Goal: Navigation & Orientation: Understand site structure

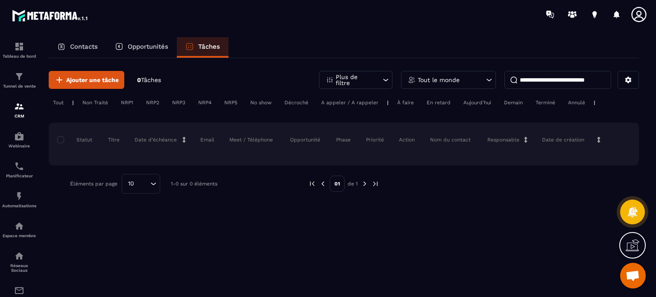
click at [81, 48] on p "Contacts" at bounding box center [84, 47] width 28 height 8
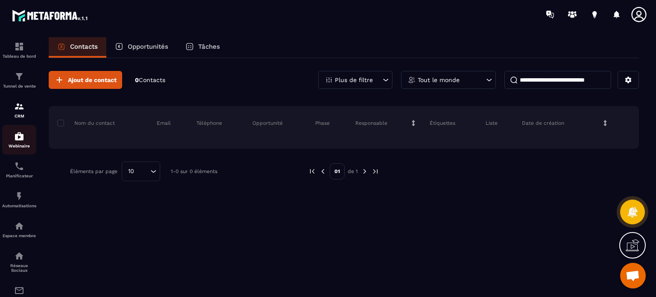
click at [21, 134] on img at bounding box center [19, 136] width 10 height 10
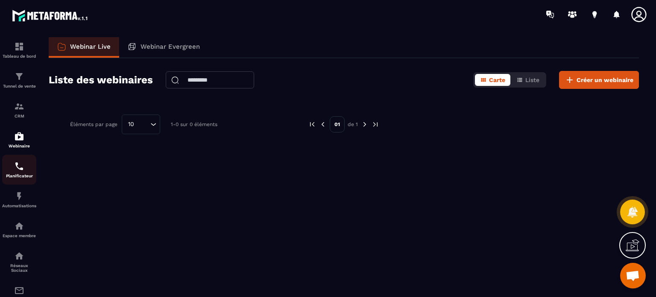
click at [21, 175] on p "Planificateur" at bounding box center [19, 175] width 34 height 5
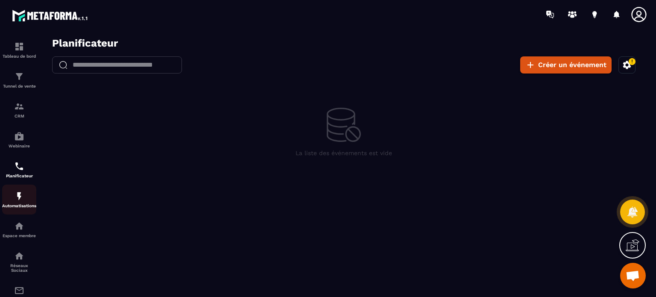
click at [29, 207] on p "Automatisations" at bounding box center [19, 205] width 34 height 5
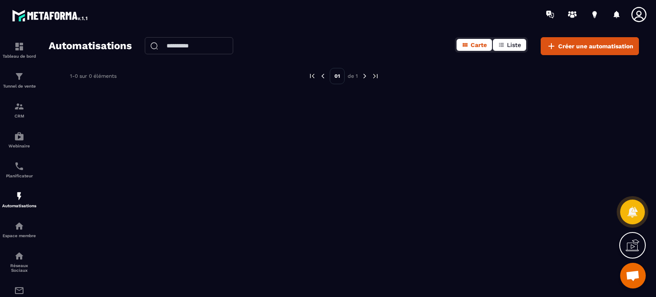
click at [517, 41] on button "Liste" at bounding box center [509, 45] width 33 height 12
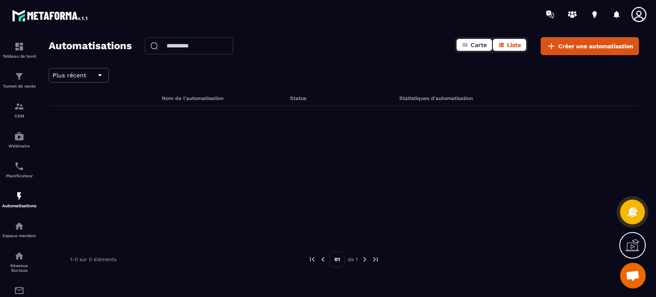
click at [477, 45] on span "Carte" at bounding box center [478, 44] width 16 height 7
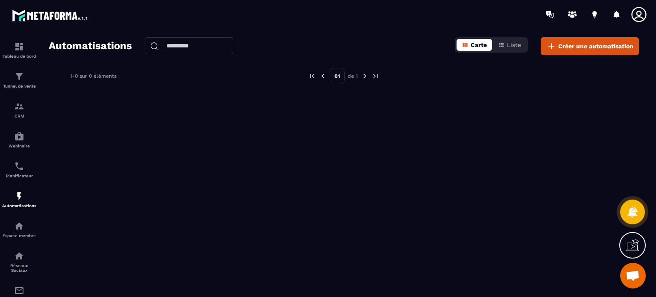
click at [477, 45] on span "Carte" at bounding box center [478, 44] width 16 height 7
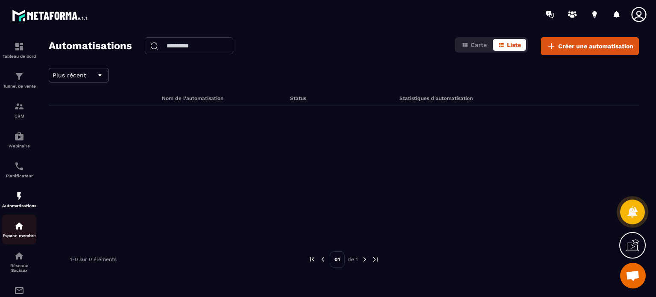
click at [23, 234] on div "Espace membre" at bounding box center [19, 229] width 34 height 17
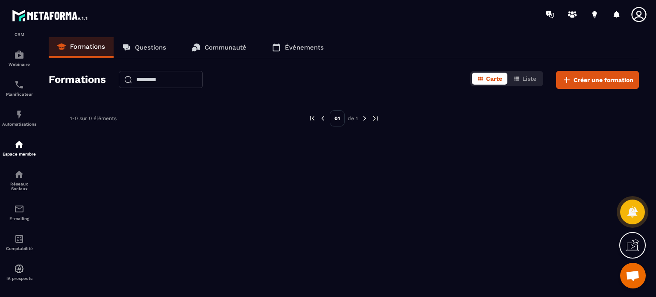
scroll to position [82, 0]
click at [149, 51] on link "Questions" at bounding box center [144, 47] width 61 height 20
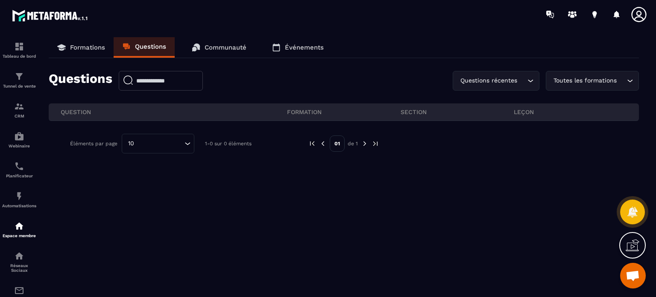
click at [217, 47] on p "Communauté" at bounding box center [225, 48] width 42 height 8
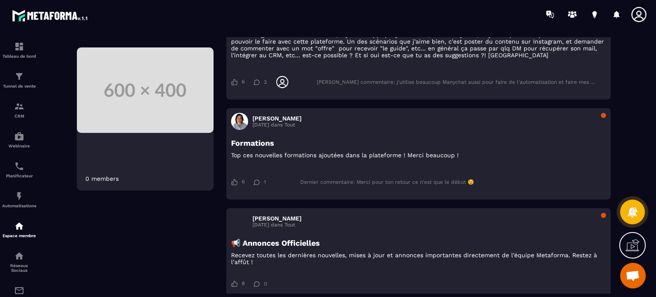
scroll to position [3319, 0]
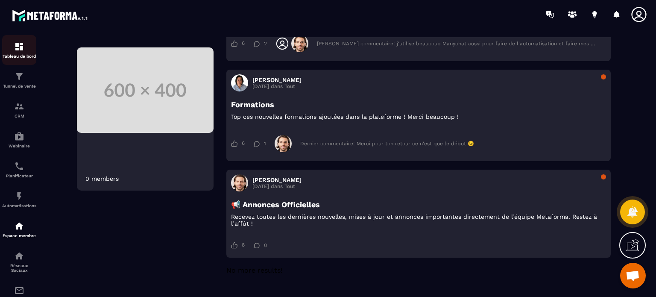
click at [17, 54] on p "Tableau de bord" at bounding box center [19, 56] width 34 height 5
